Goal: Find specific page/section

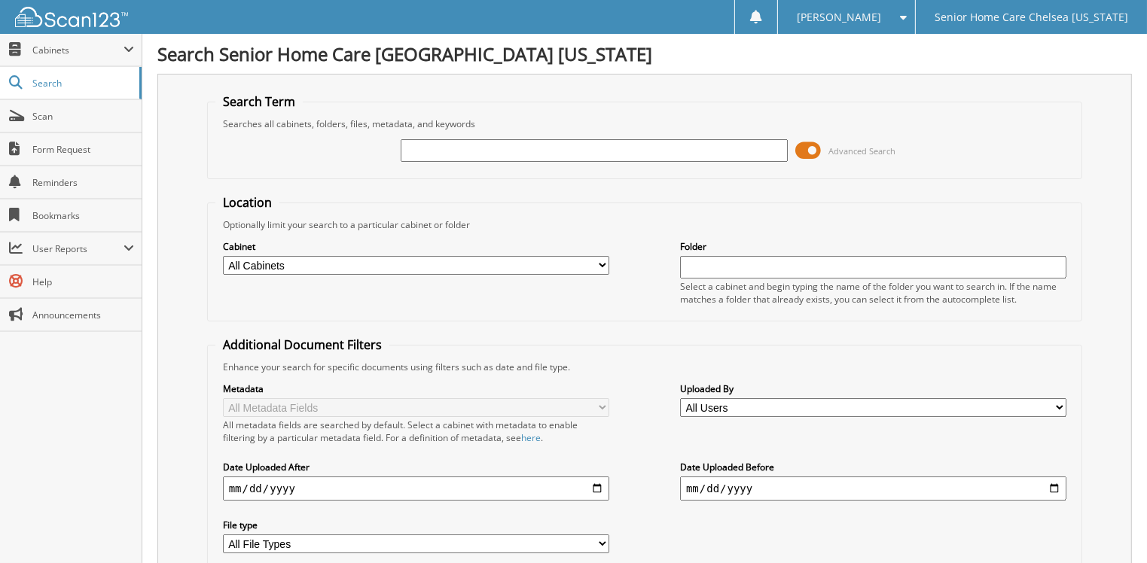
click at [423, 147] on input "text" at bounding box center [594, 150] width 386 height 23
type input "shedlove"
click at [806, 145] on span at bounding box center [808, 150] width 26 height 23
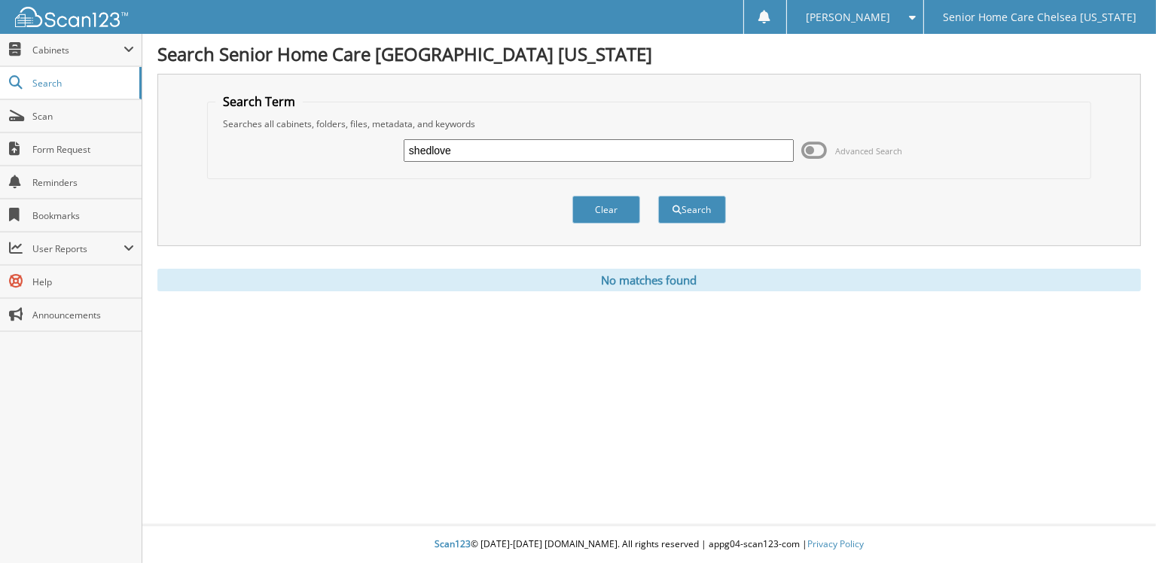
drag, startPoint x: 545, startPoint y: 136, endPoint x: 536, endPoint y: 140, distance: 9.4
click at [542, 136] on div "shedlove Advanced Search" at bounding box center [648, 150] width 867 height 41
click at [535, 142] on input "shedlove" at bounding box center [599, 150] width 390 height 23
type input "s"
type input "joseph shedlove"
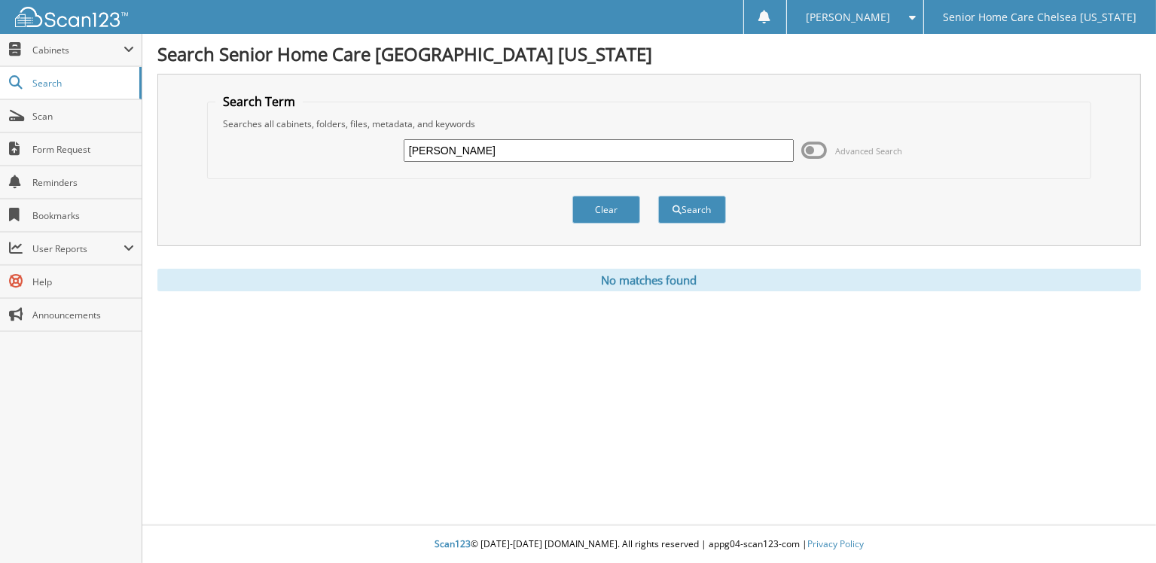
click at [658, 196] on button "Search" at bounding box center [692, 210] width 68 height 28
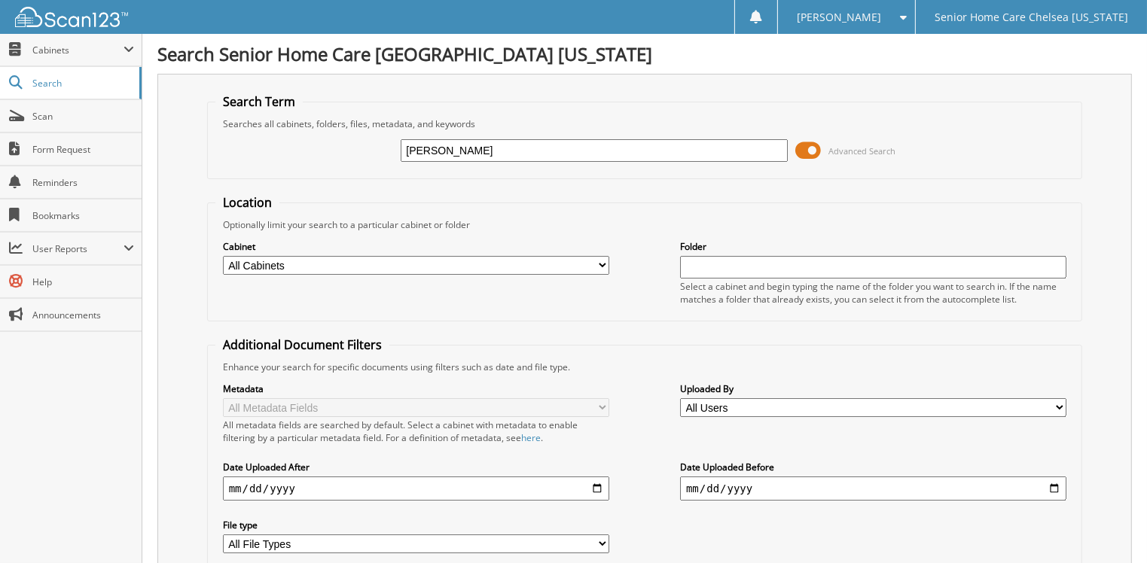
click at [801, 148] on span at bounding box center [808, 150] width 26 height 23
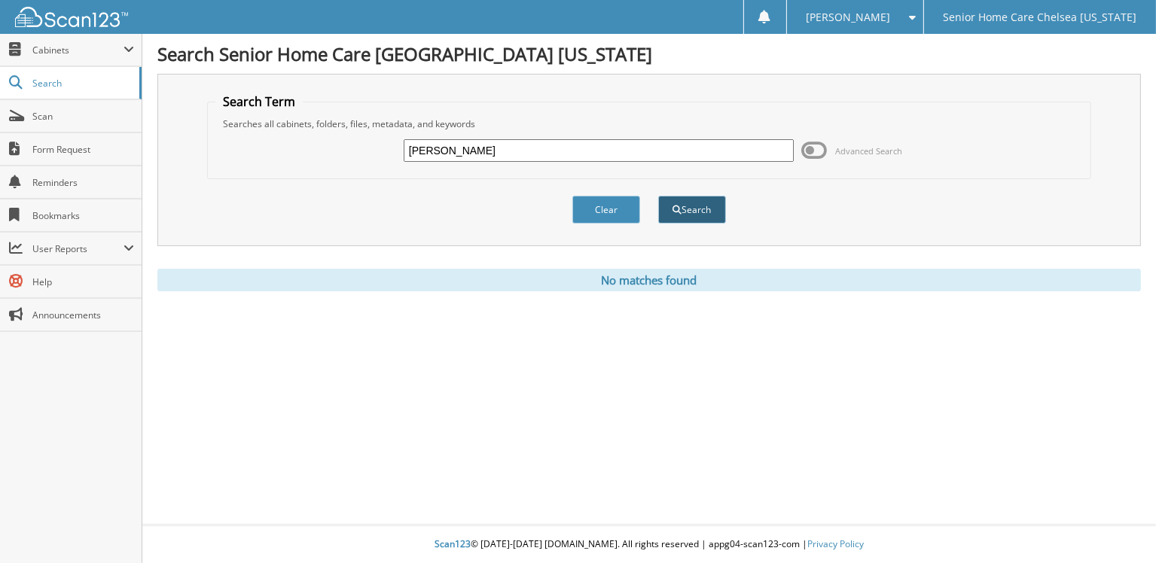
click at [688, 209] on button "Search" at bounding box center [692, 210] width 68 height 28
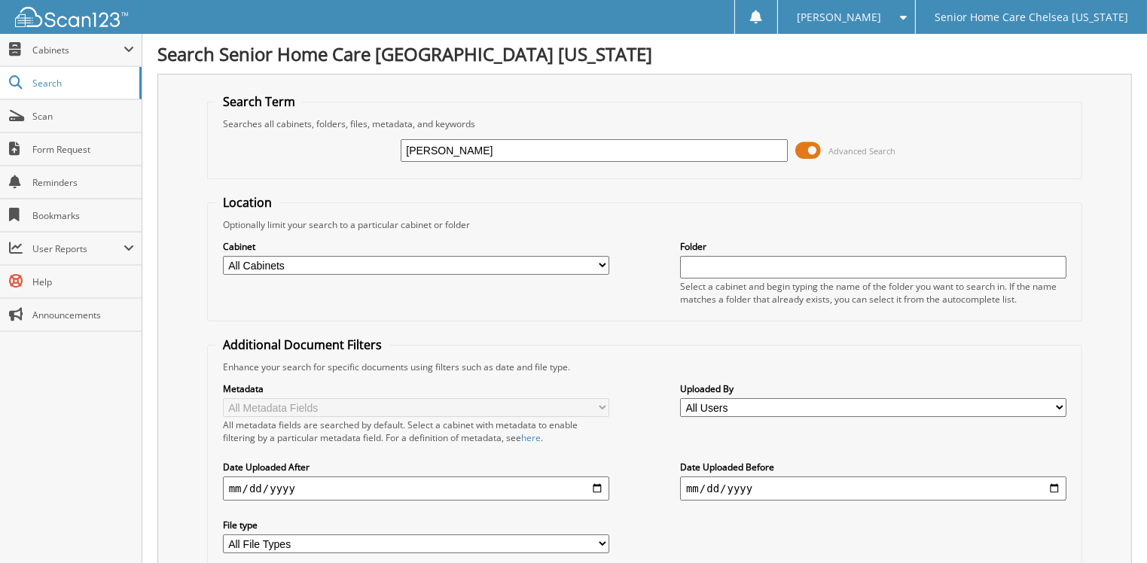
click at [816, 145] on span at bounding box center [808, 150] width 26 height 23
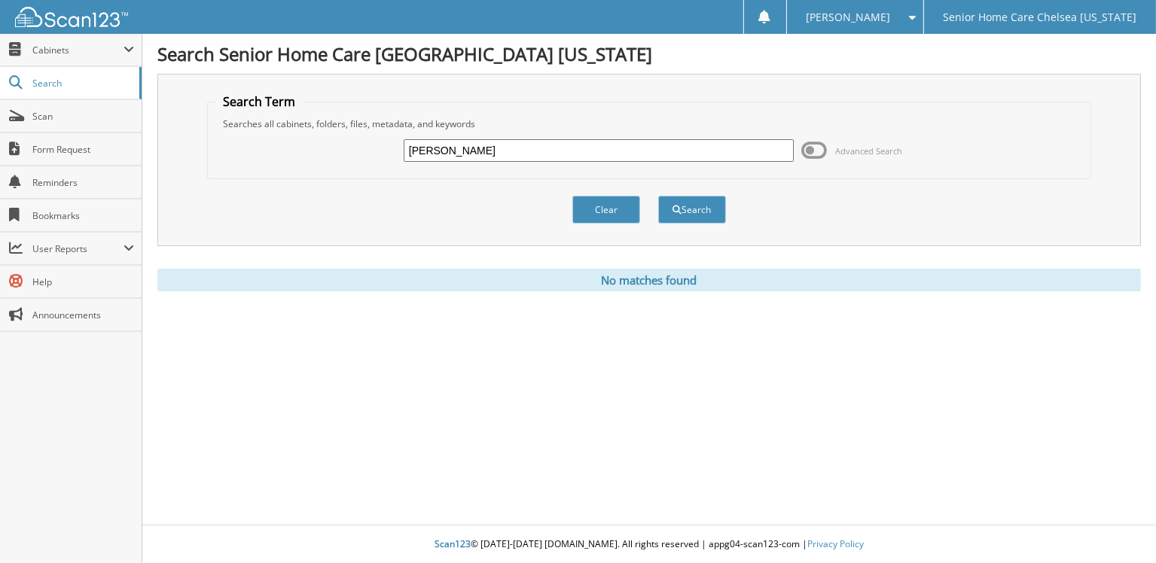
drag, startPoint x: 481, startPoint y: 148, endPoint x: 359, endPoint y: 135, distance: 122.8
click at [360, 136] on div "joseph shedlove Advanced Search" at bounding box center [648, 150] width 867 height 41
drag, startPoint x: 87, startPoint y: 51, endPoint x: 86, endPoint y: 66, distance: 15.1
click at [87, 53] on span "Cabinets" at bounding box center [77, 50] width 91 height 13
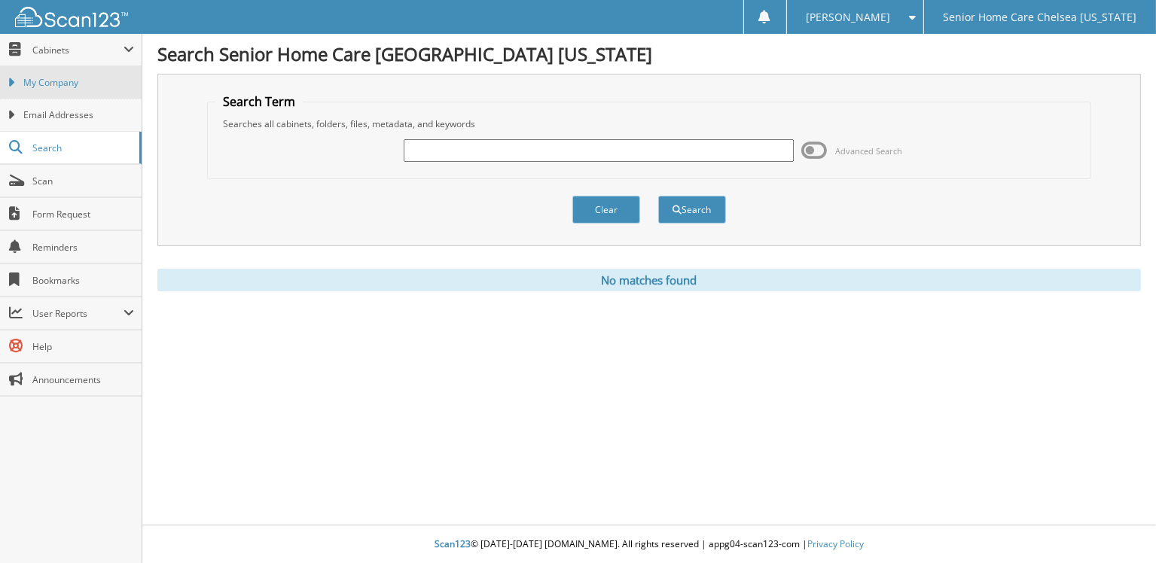
click at [86, 84] on span "My Company" at bounding box center [78, 83] width 111 height 14
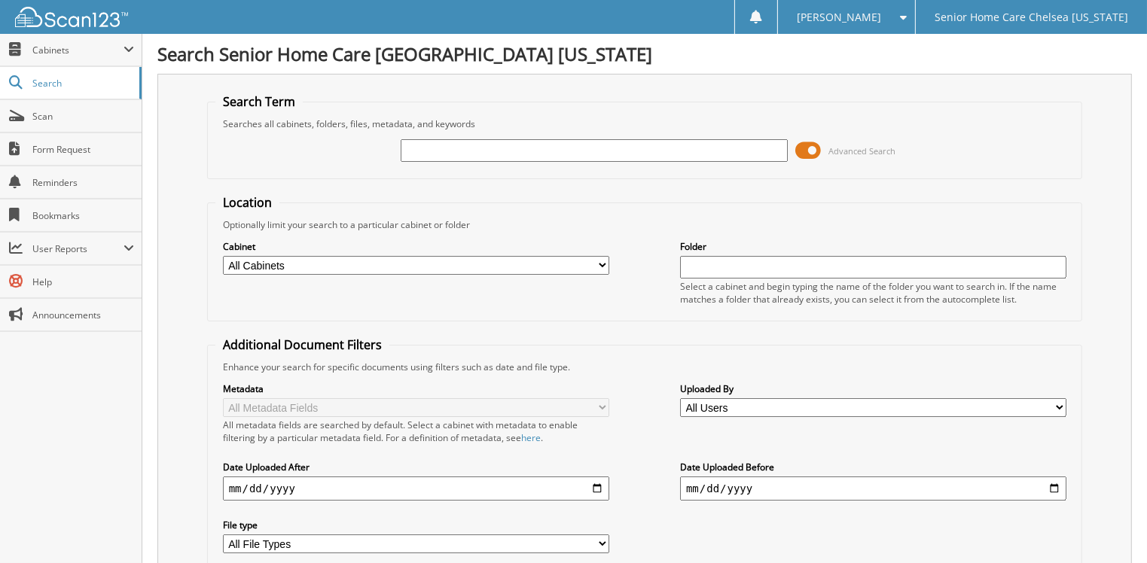
drag, startPoint x: 472, startPoint y: 148, endPoint x: 485, endPoint y: 138, distance: 16.1
click at [471, 148] on input "text" at bounding box center [594, 150] width 386 height 23
type input "[PERSON_NAME]"
click at [813, 145] on span at bounding box center [808, 150] width 26 height 23
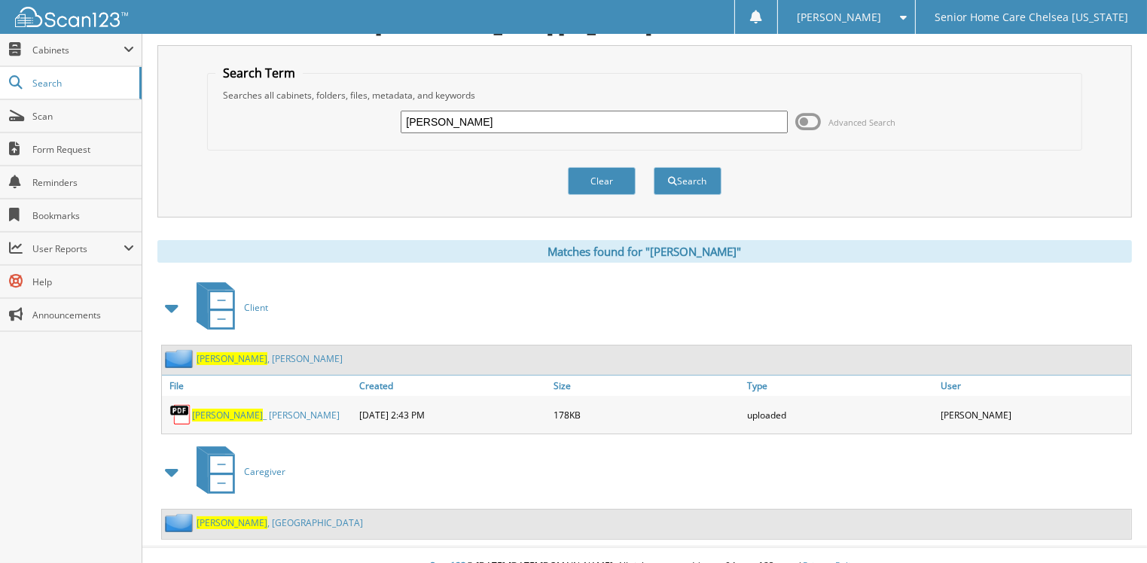
scroll to position [44, 0]
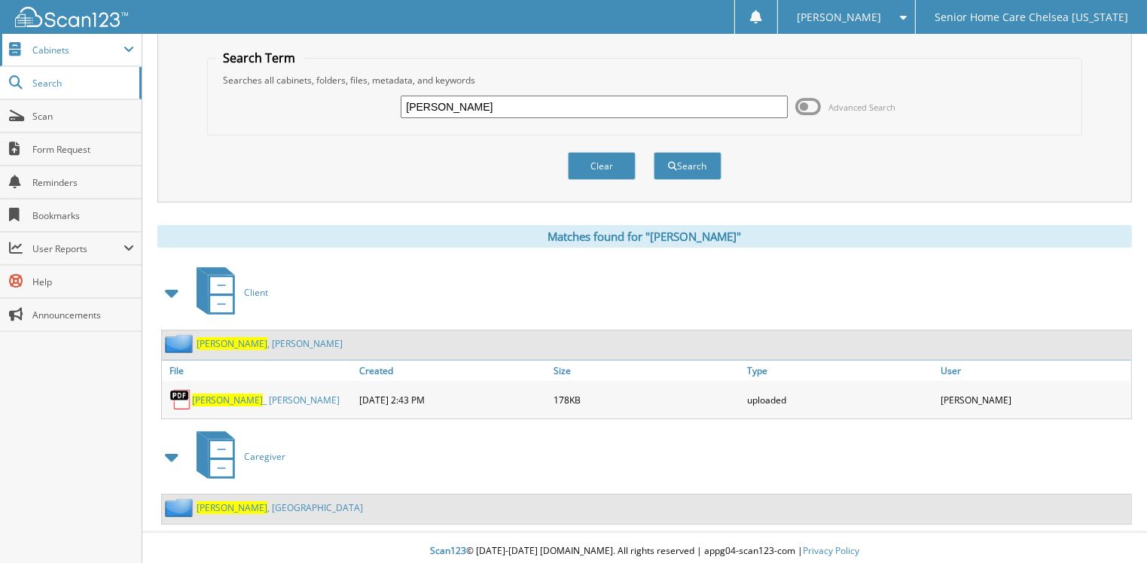
click at [76, 47] on span "Cabinets" at bounding box center [77, 50] width 91 height 13
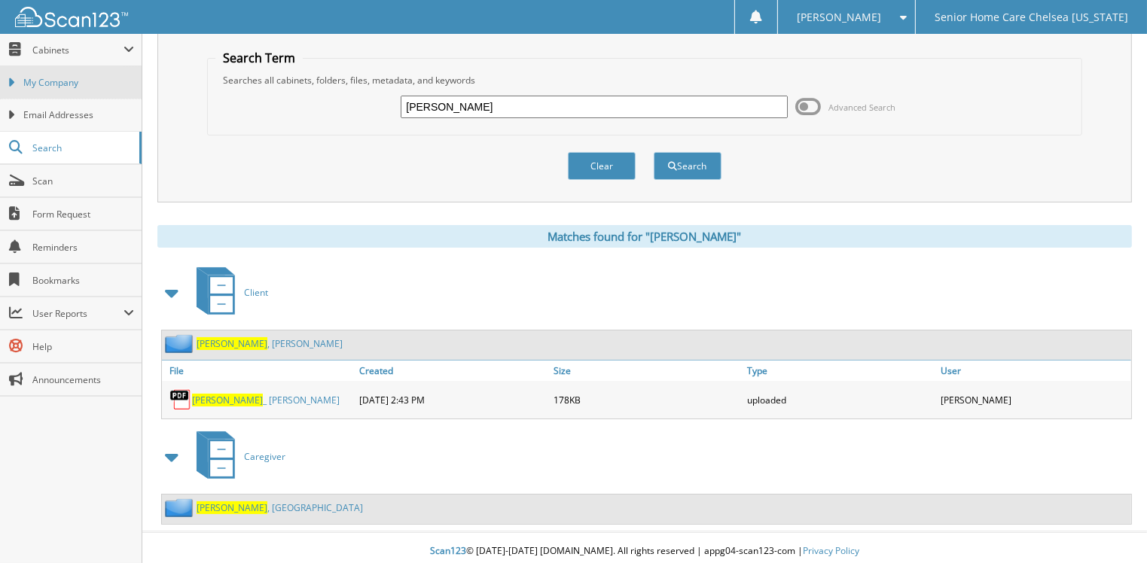
click at [81, 69] on link "My Company" at bounding box center [71, 82] width 142 height 32
